Goal: Register for event/course

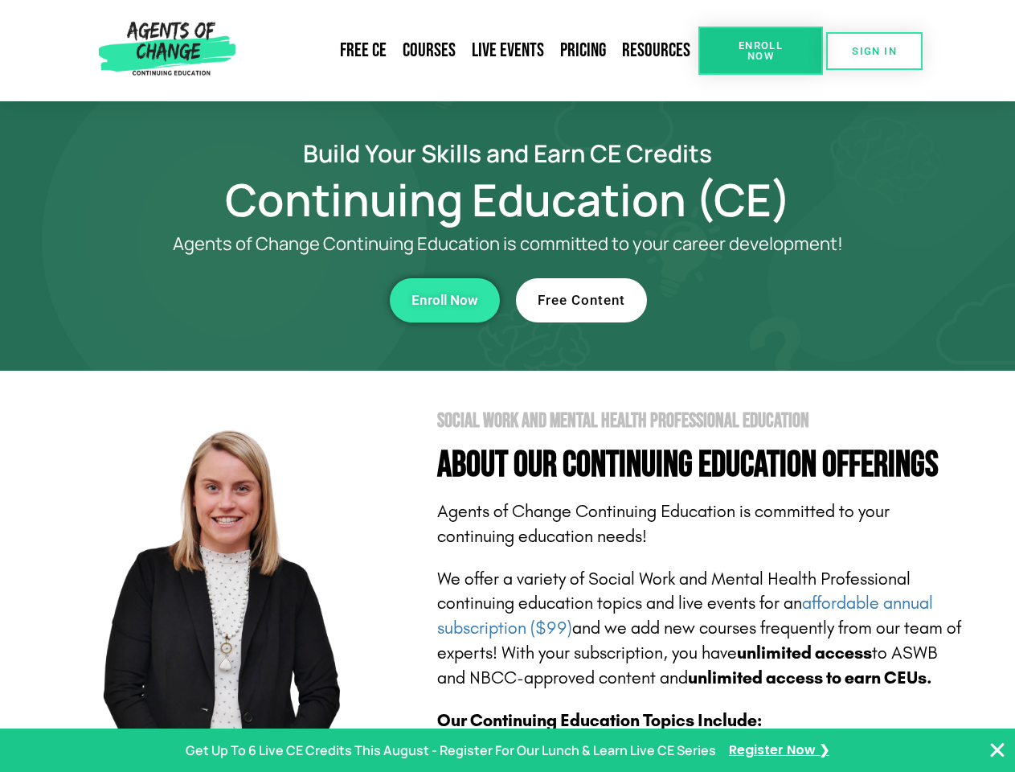
click at [507, 386] on section "Social Work and Mental Health Professional Education About Our Continuing Educa…" at bounding box center [507, 708] width 1015 height 675
click at [761, 51] on span "Enroll Now" at bounding box center [760, 50] width 73 height 21
click at [875, 51] on span "SIGN IN" at bounding box center [874, 51] width 45 height 10
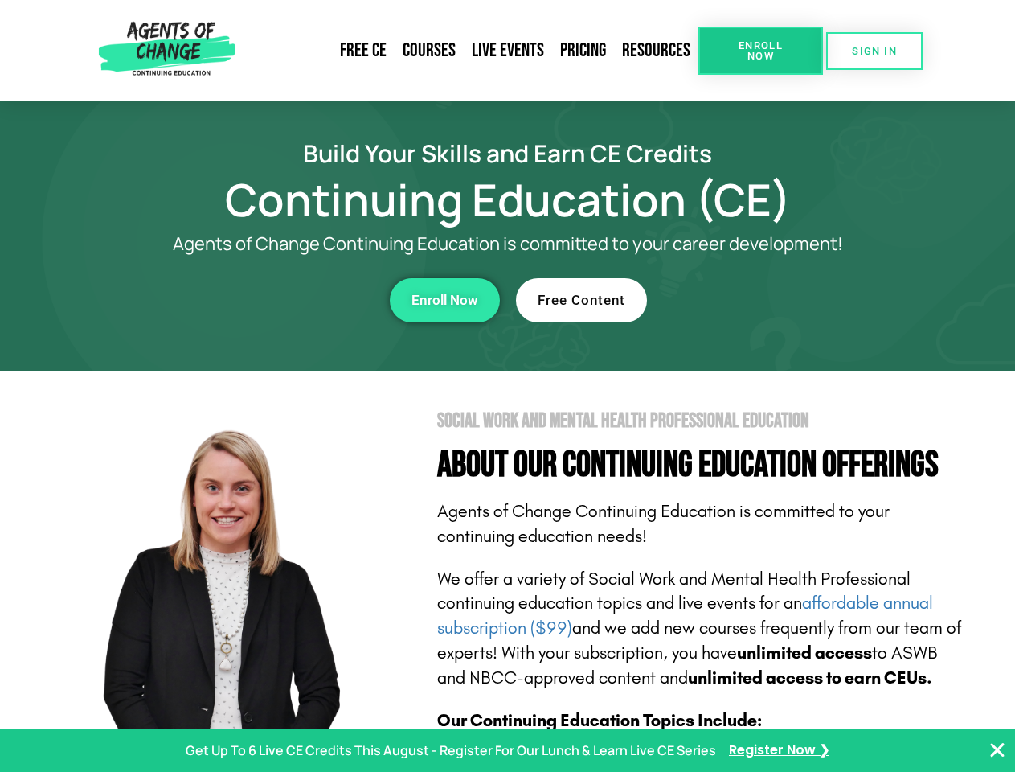
click at [279, 300] on div "Enroll Now" at bounding box center [279, 300] width 442 height 44
click at [445, 300] on span "Enroll Now" at bounding box center [445, 300] width 67 height 14
click at [737, 300] on div "Free Content" at bounding box center [737, 300] width 442 height 44
